Goal: Task Accomplishment & Management: Complete application form

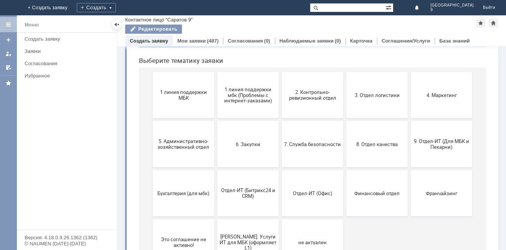
scroll to position [78, 0]
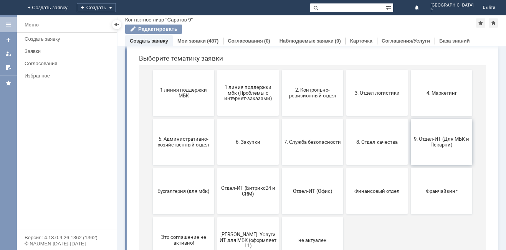
click at [461, 135] on button "9. Отдел-ИТ (Для МБК и Пекарни)" at bounding box center [441, 142] width 61 height 46
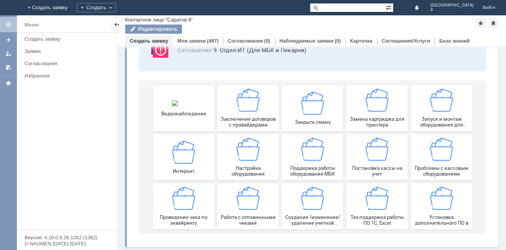
scroll to position [64, 0]
click at [258, 210] on div "Работа с отложенными чеками" at bounding box center [248, 206] width 57 height 39
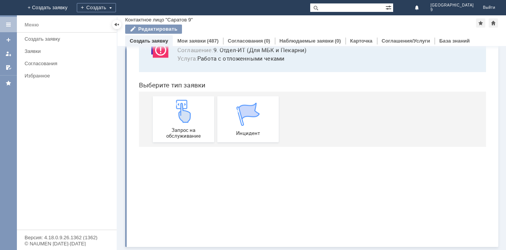
scroll to position [0, 0]
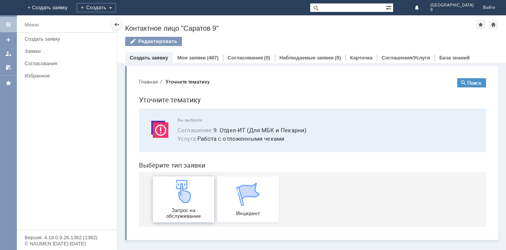
click at [172, 183] on div "Запрос на обслуживание" at bounding box center [183, 199] width 57 height 39
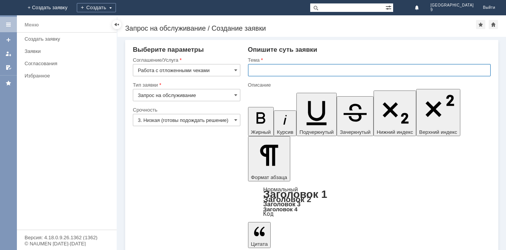
click at [280, 65] on input "text" at bounding box center [369, 70] width 243 height 12
type input "отл чеки"
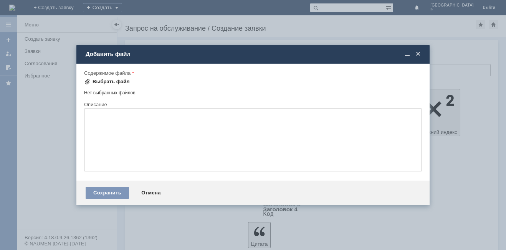
click at [102, 78] on div "Выбрать файл" at bounding box center [107, 81] width 46 height 9
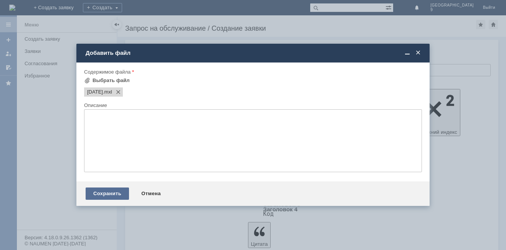
click at [95, 198] on div "Сохранить" at bounding box center [107, 194] width 43 height 12
